Goal: Entertainment & Leisure: Consume media (video, audio)

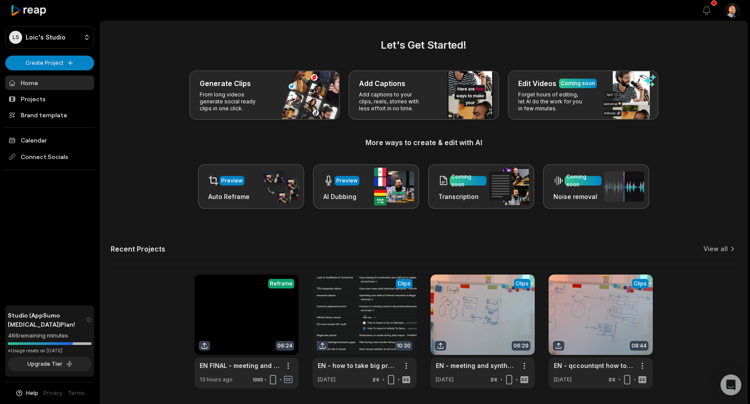
click at [679, 150] on div "Let's Get Started! Generate Clips From long videos generate social ready clips …" at bounding box center [424, 122] width 626 height 171
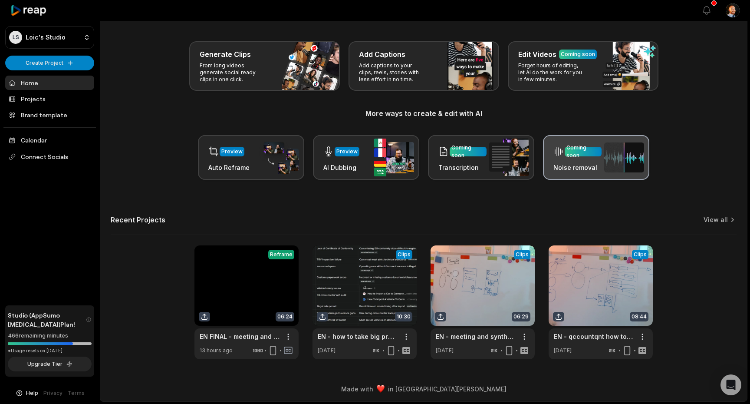
scroll to position [30, 0]
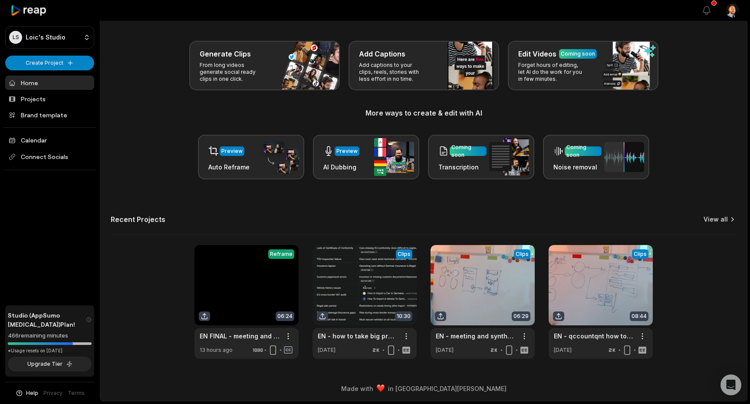
click at [709, 220] on link "View all" at bounding box center [715, 219] width 24 height 9
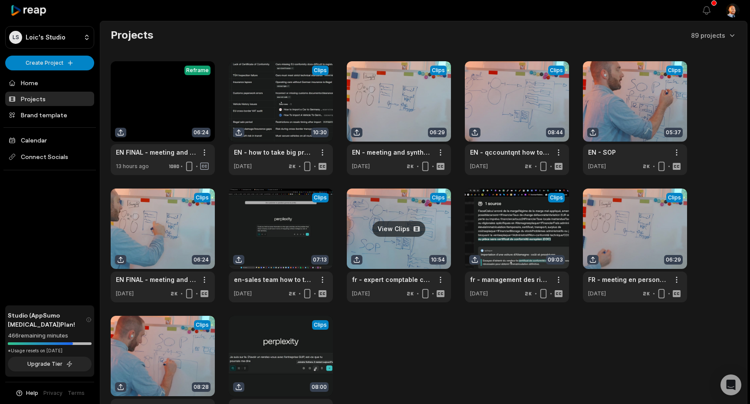
scroll to position [102, 0]
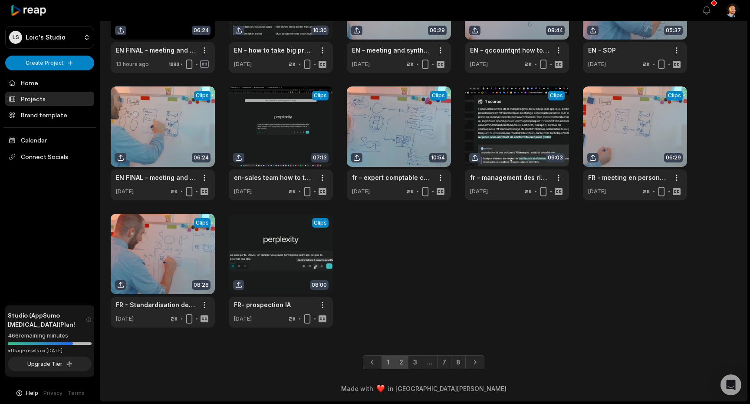
click at [400, 360] on link "2" at bounding box center [401, 362] width 14 height 14
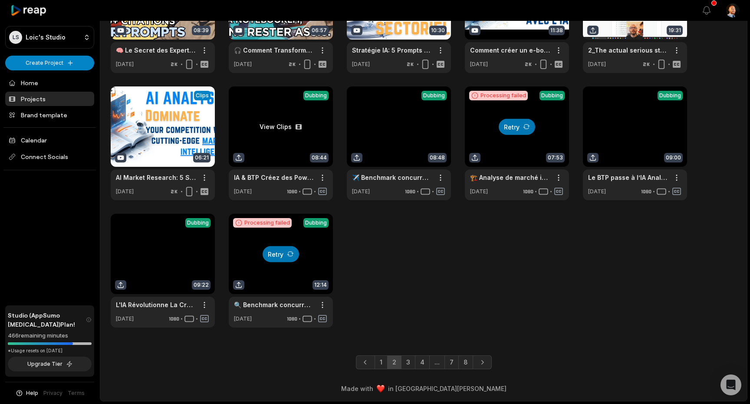
click at [287, 123] on link at bounding box center [281, 143] width 104 height 114
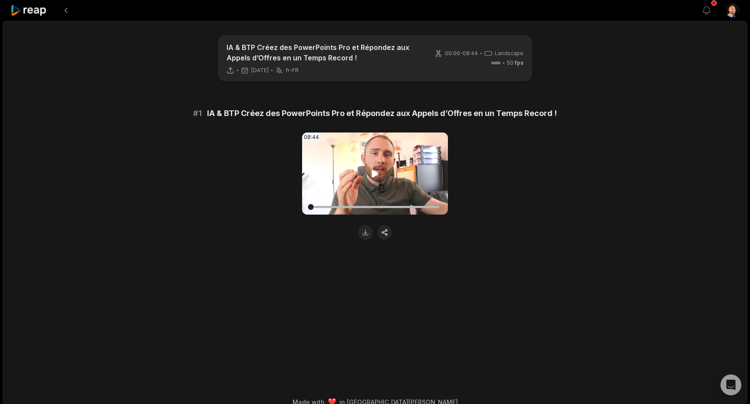
click at [380, 175] on icon at bounding box center [375, 173] width 10 height 10
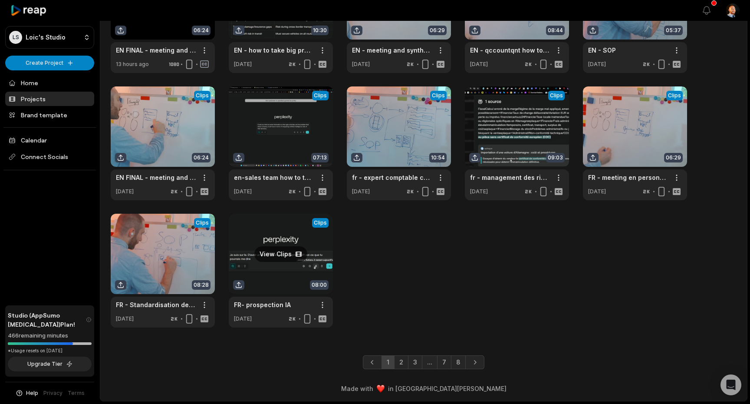
click at [295, 259] on link at bounding box center [281, 271] width 104 height 114
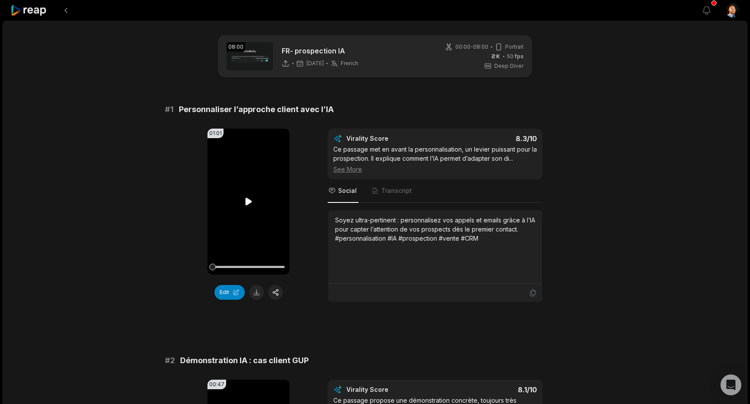
click at [277, 207] on video "Your browser does not support mp4 format." at bounding box center [248, 201] width 82 height 146
